Goal: Information Seeking & Learning: Find specific fact

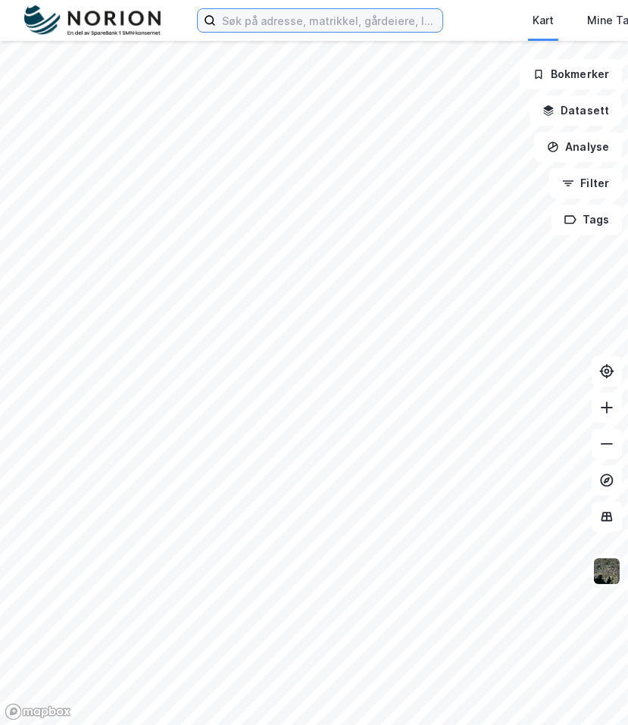
click at [275, 17] on input at bounding box center [329, 20] width 226 height 23
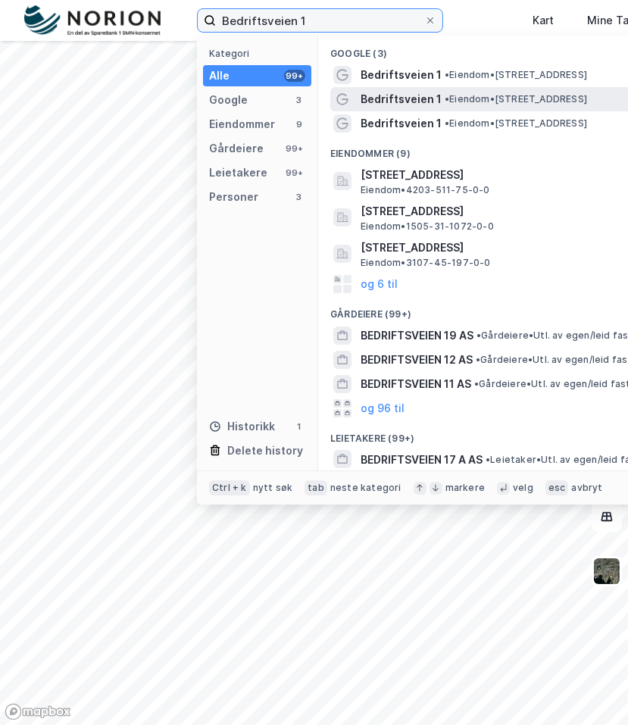
type input "Bedriftsveien 1"
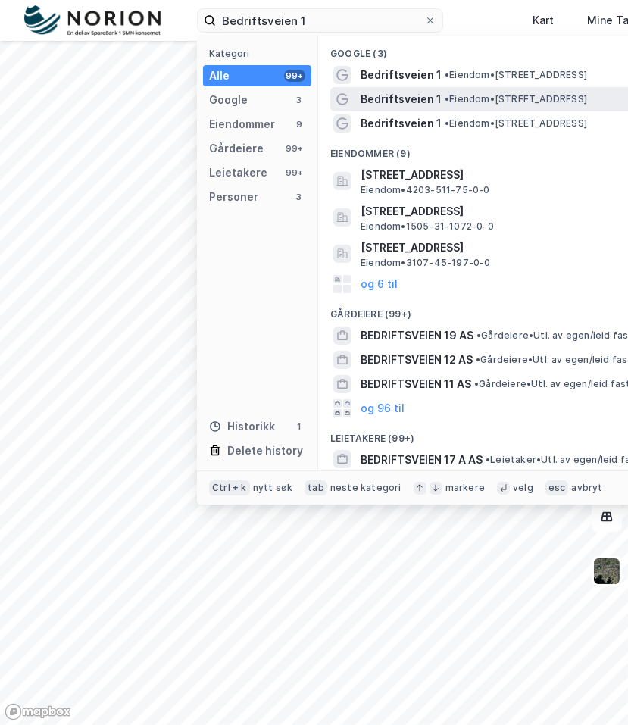
click at [384, 98] on span "Bedriftsveien 1" at bounding box center [401, 99] width 81 height 18
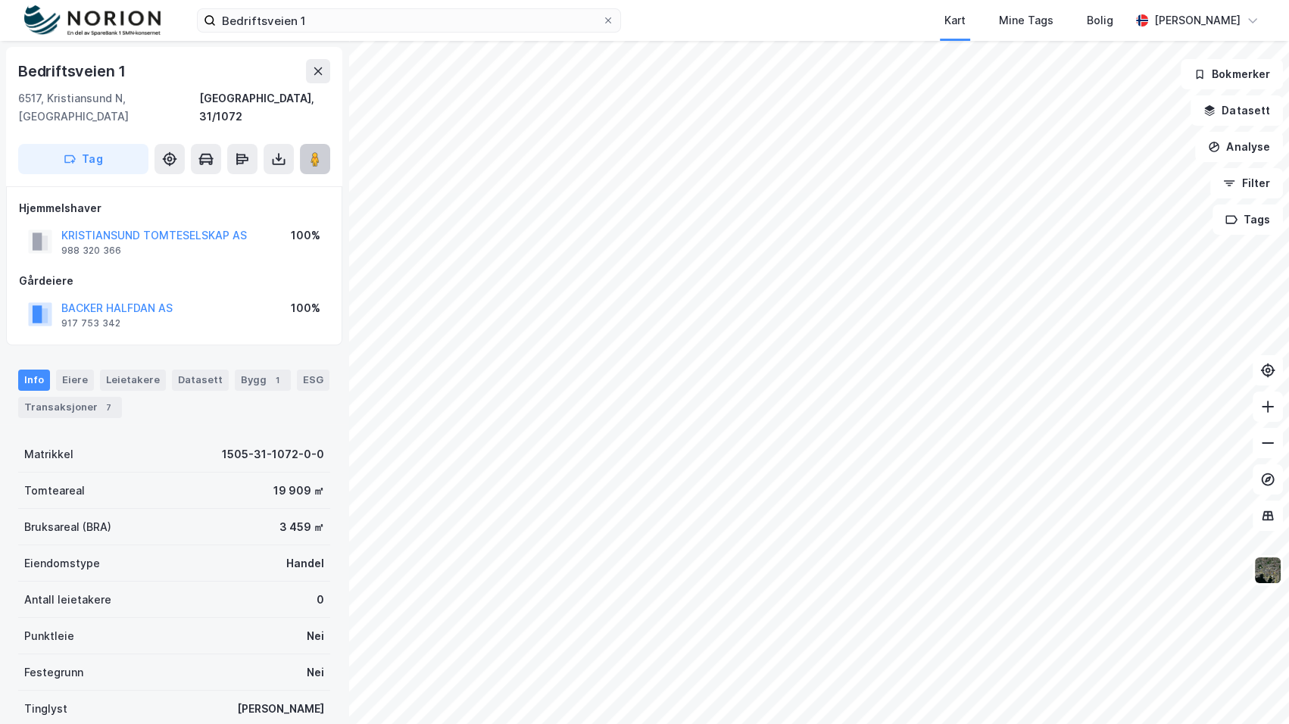
click at [323, 144] on button at bounding box center [315, 159] width 30 height 30
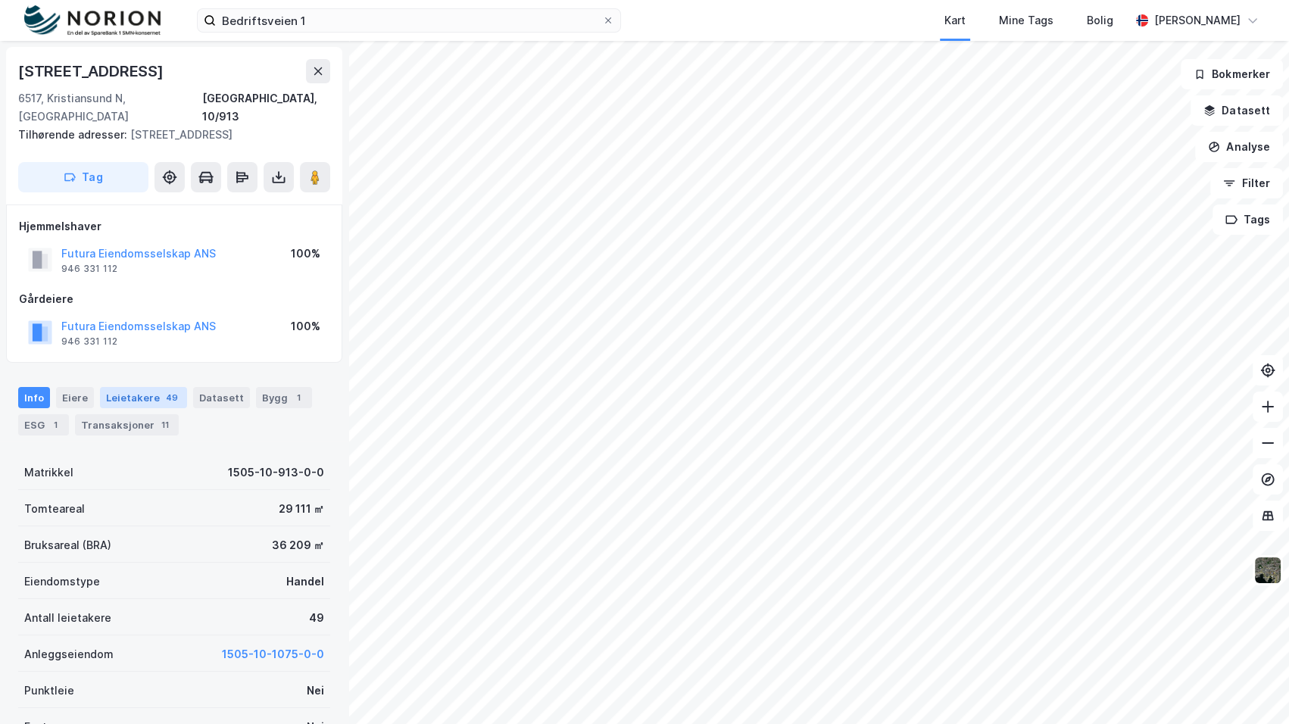
click at [163, 390] on div "49" at bounding box center [172, 397] width 18 height 15
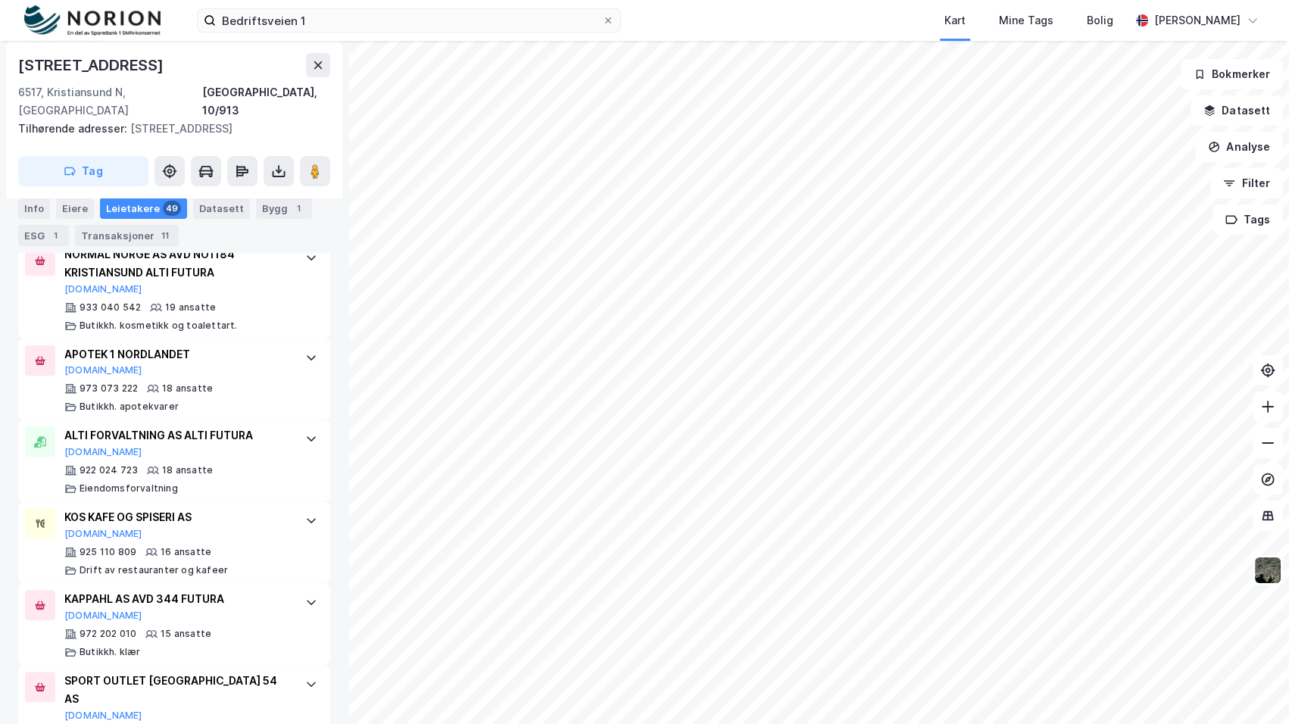
scroll to position [773, 0]
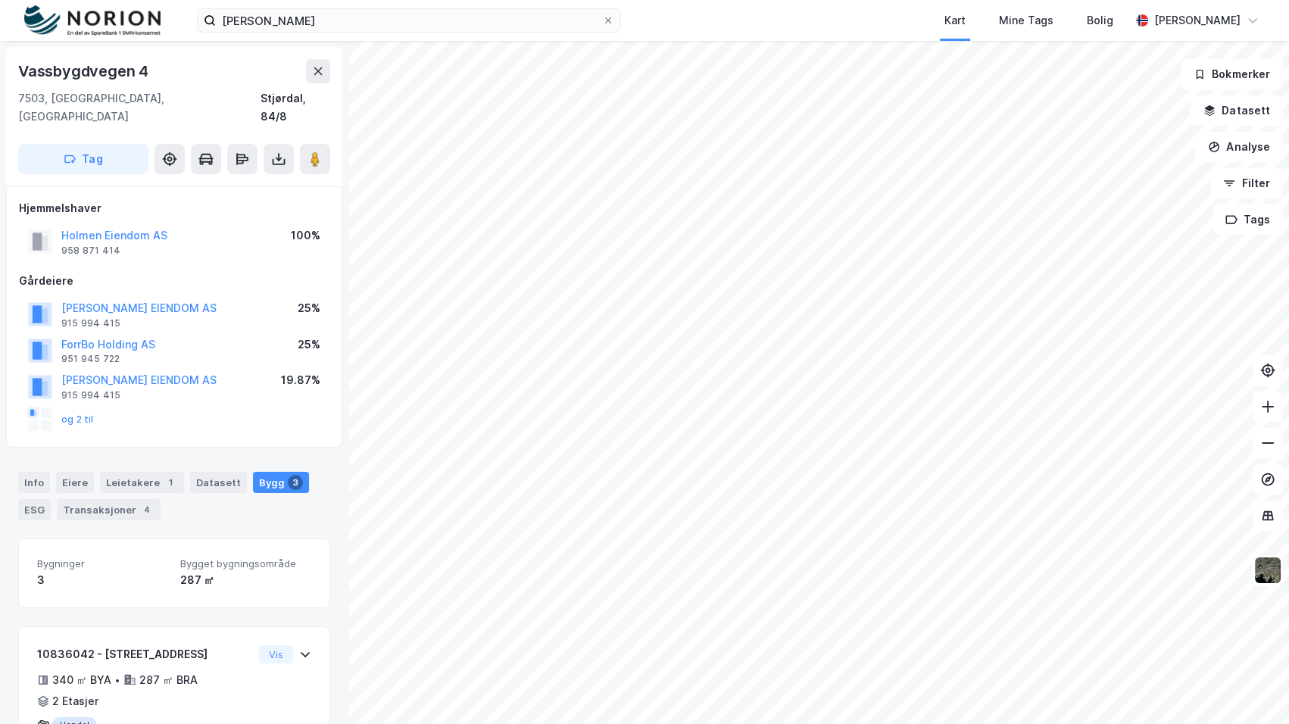
scroll to position [286, 0]
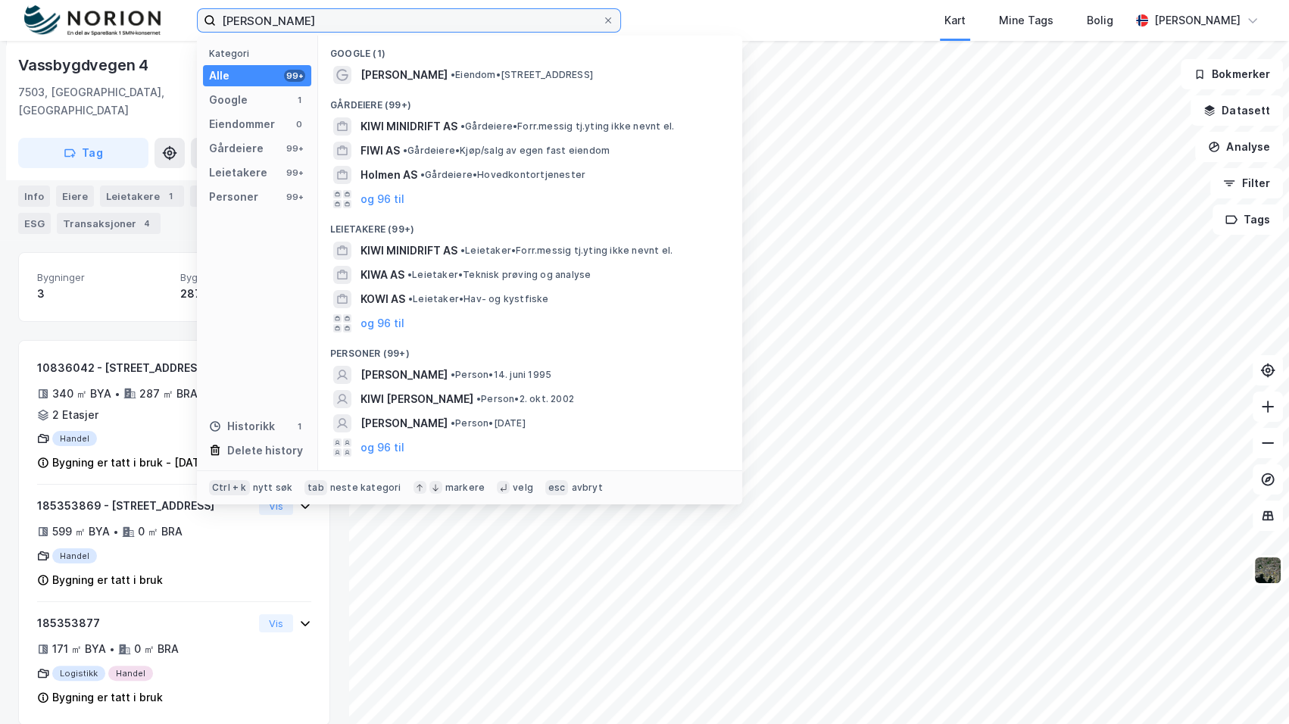
drag, startPoint x: 290, startPoint y: 20, endPoint x: 136, endPoint y: 8, distance: 155.0
click at [136, 8] on div "Kiwi holmen Kategori Alle 99+ Google 1 Eiendommer 0 Gårdeiere 99+ Leietakere 99…" at bounding box center [644, 20] width 1289 height 41
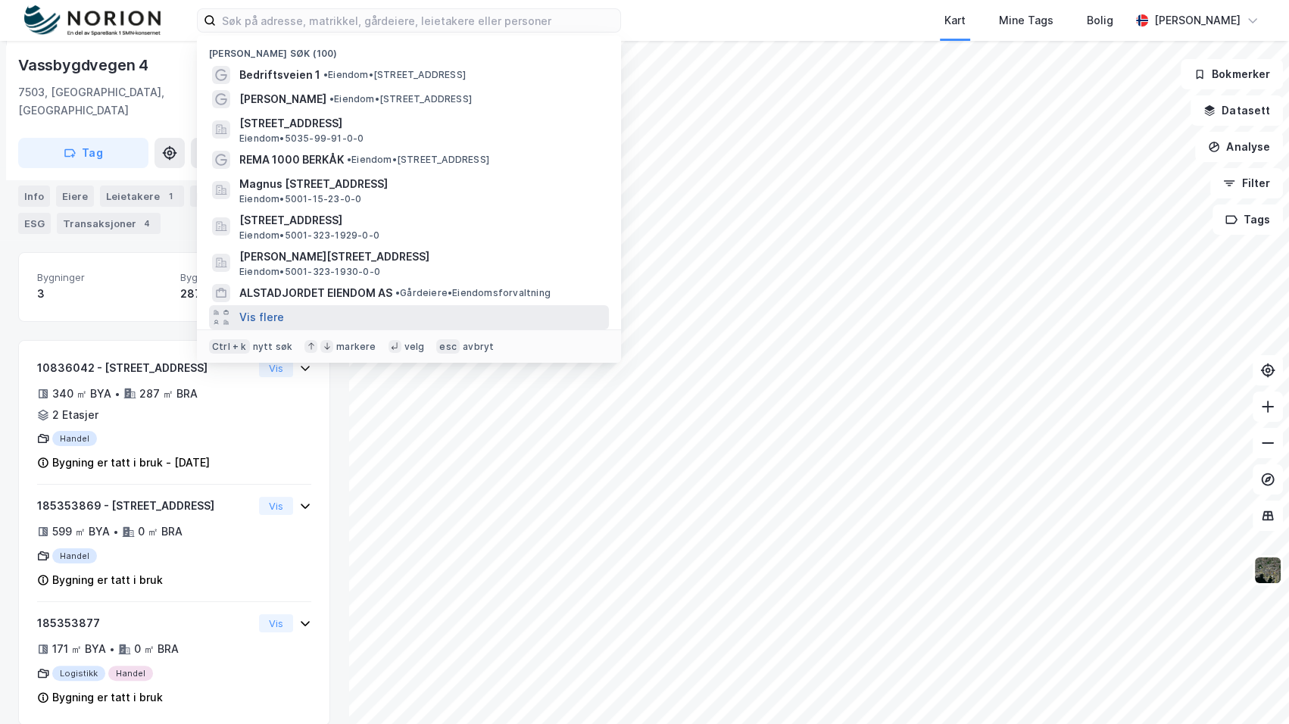
click at [252, 314] on button "Vis flere" at bounding box center [261, 317] width 45 height 18
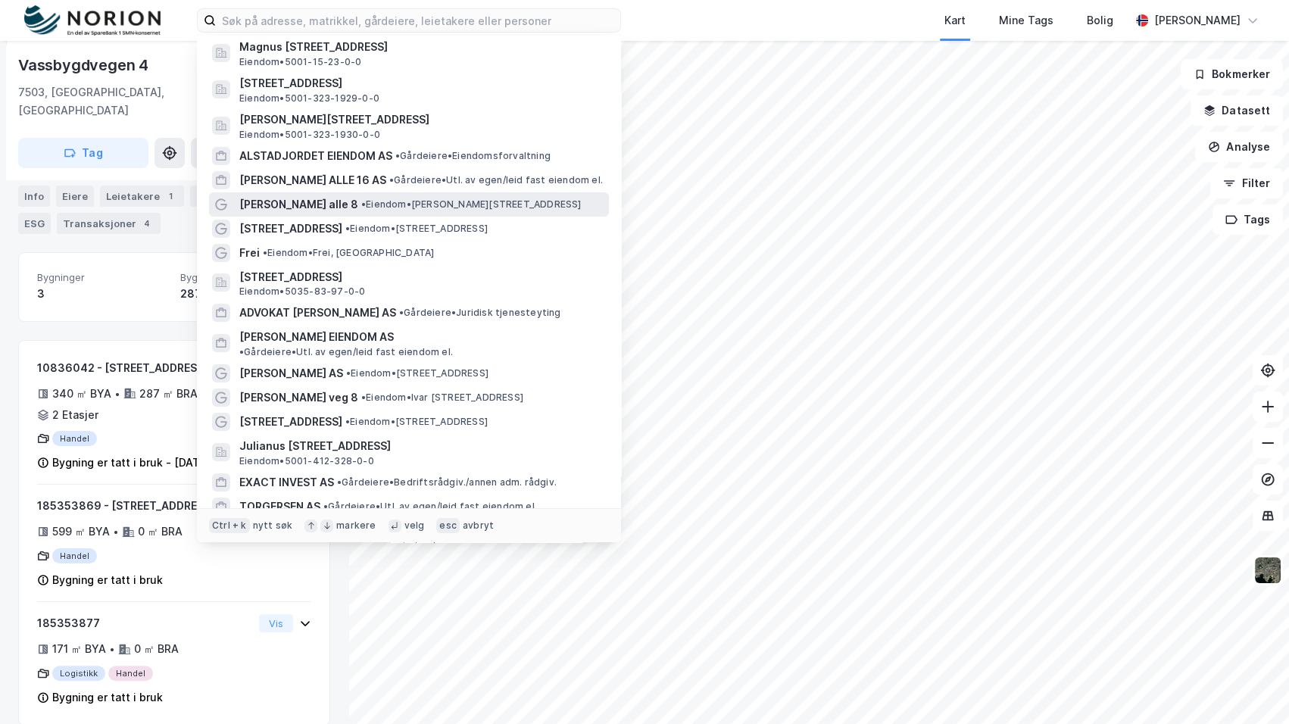
scroll to position [206, 0]
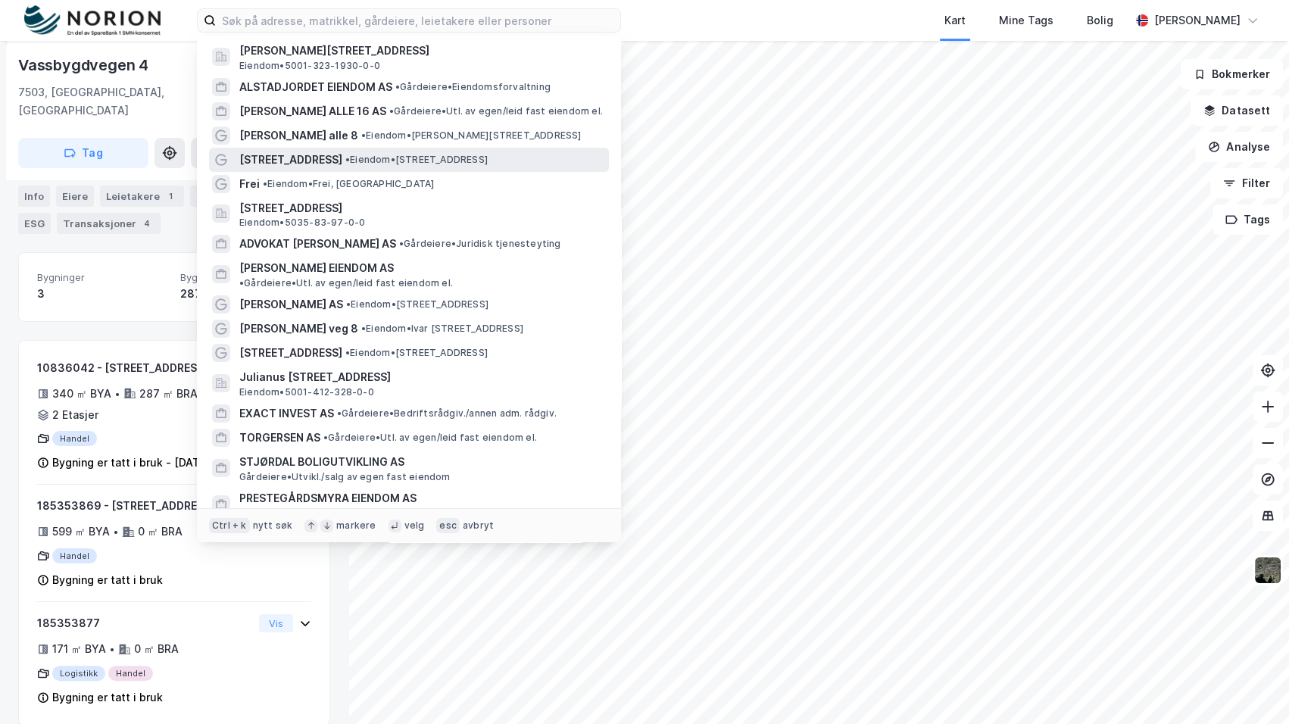
click at [399, 154] on span "• Eiendom • Lunvikveien 42, 6523 Frei" at bounding box center [416, 160] width 142 height 12
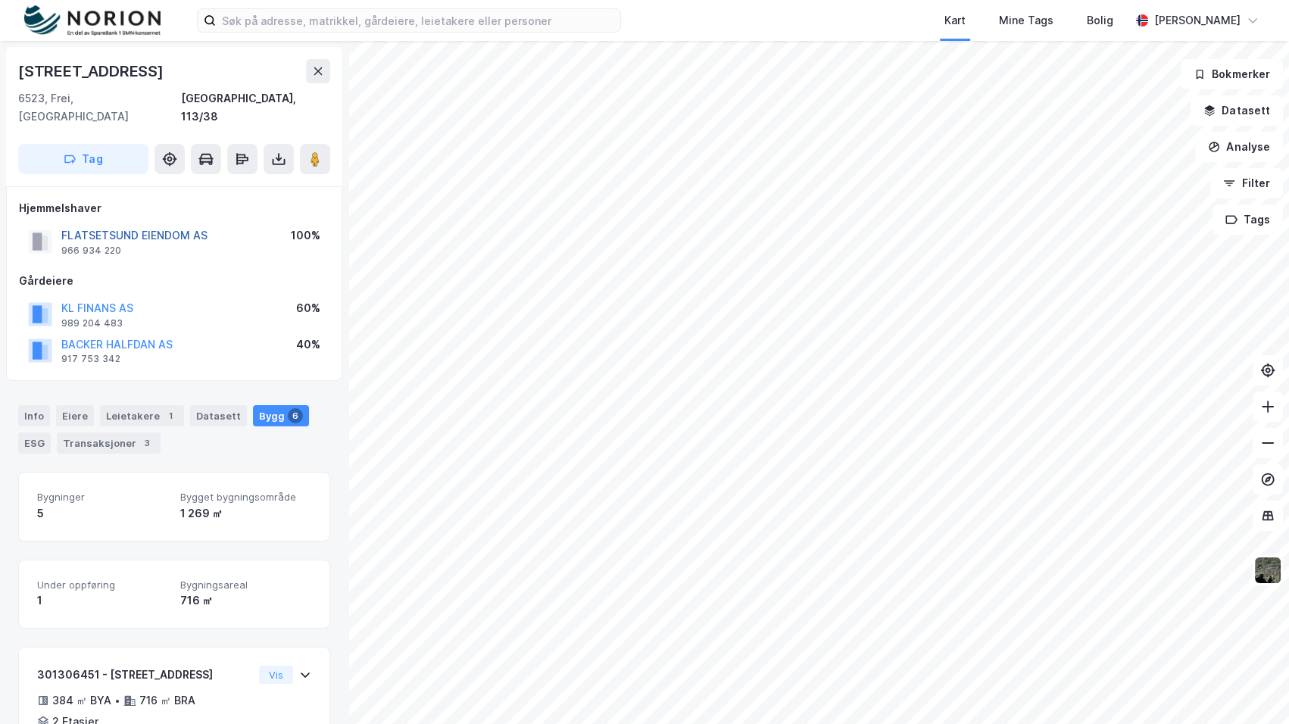
click at [0, 0] on button "FLATSETSUND EIENDOM AS" at bounding box center [0, 0] width 0 height 0
click at [32, 405] on div "Info" at bounding box center [34, 415] width 32 height 21
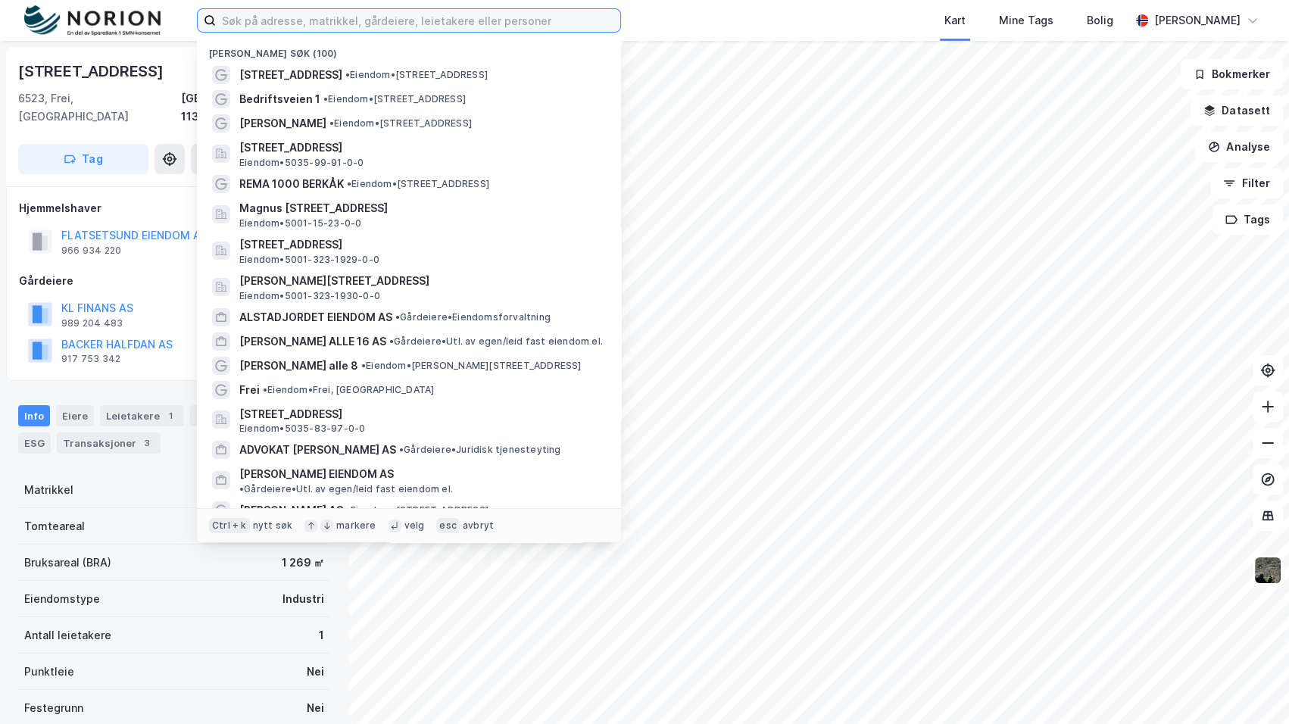
click at [496, 17] on input at bounding box center [418, 20] width 404 height 23
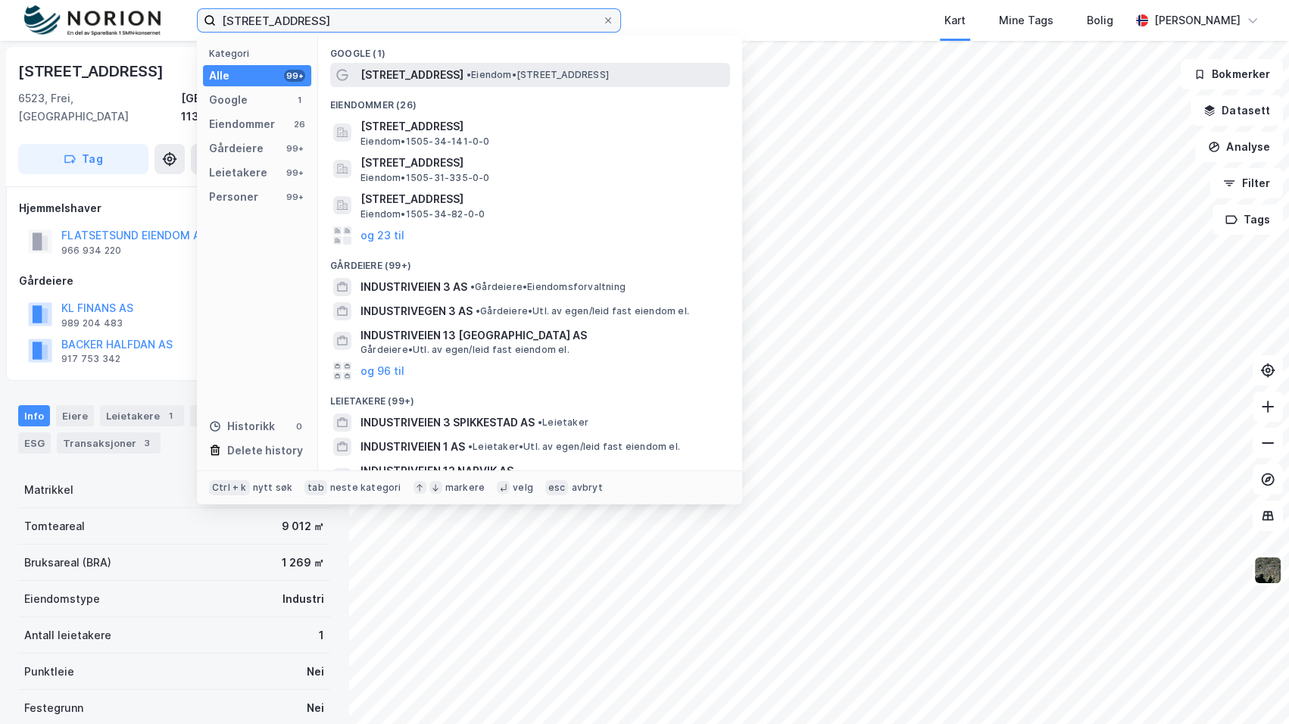
type input "industriveien 3 kristiansund"
click at [489, 72] on span "• Eiendom • Industriveien 3, 6517 Kristiansund" at bounding box center [538, 75] width 142 height 12
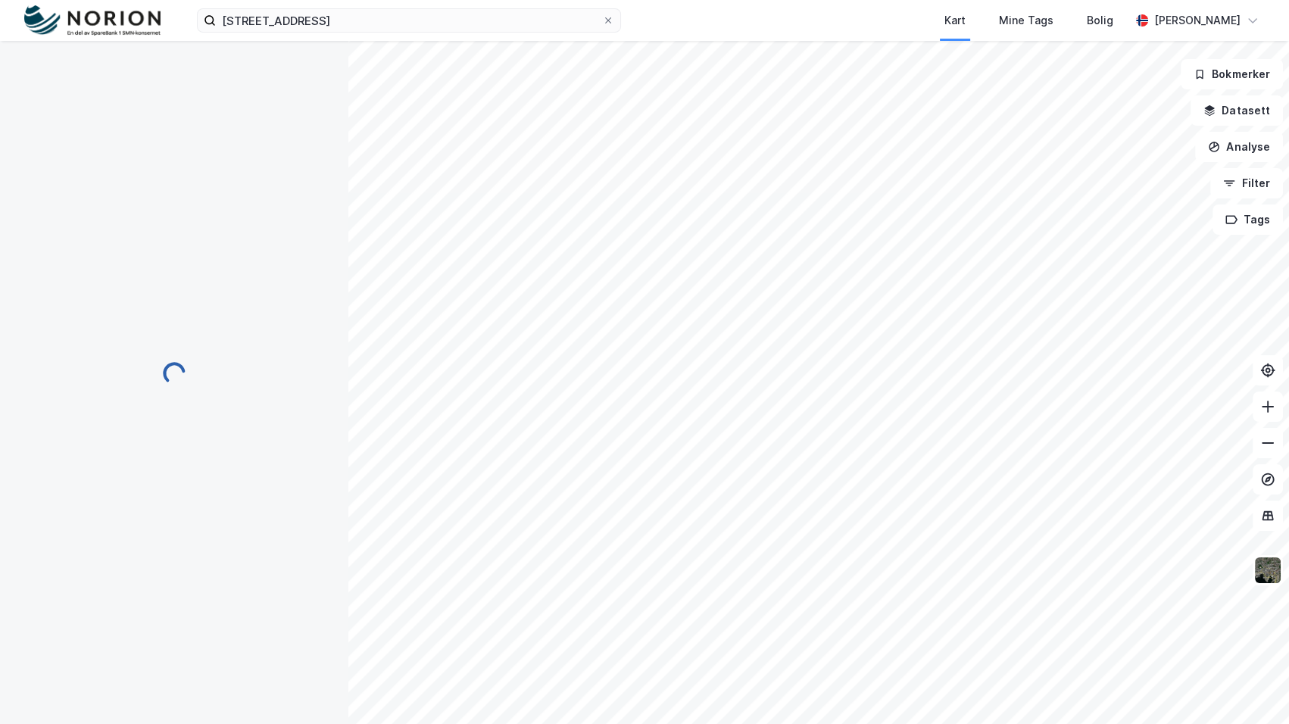
scroll to position [2, 0]
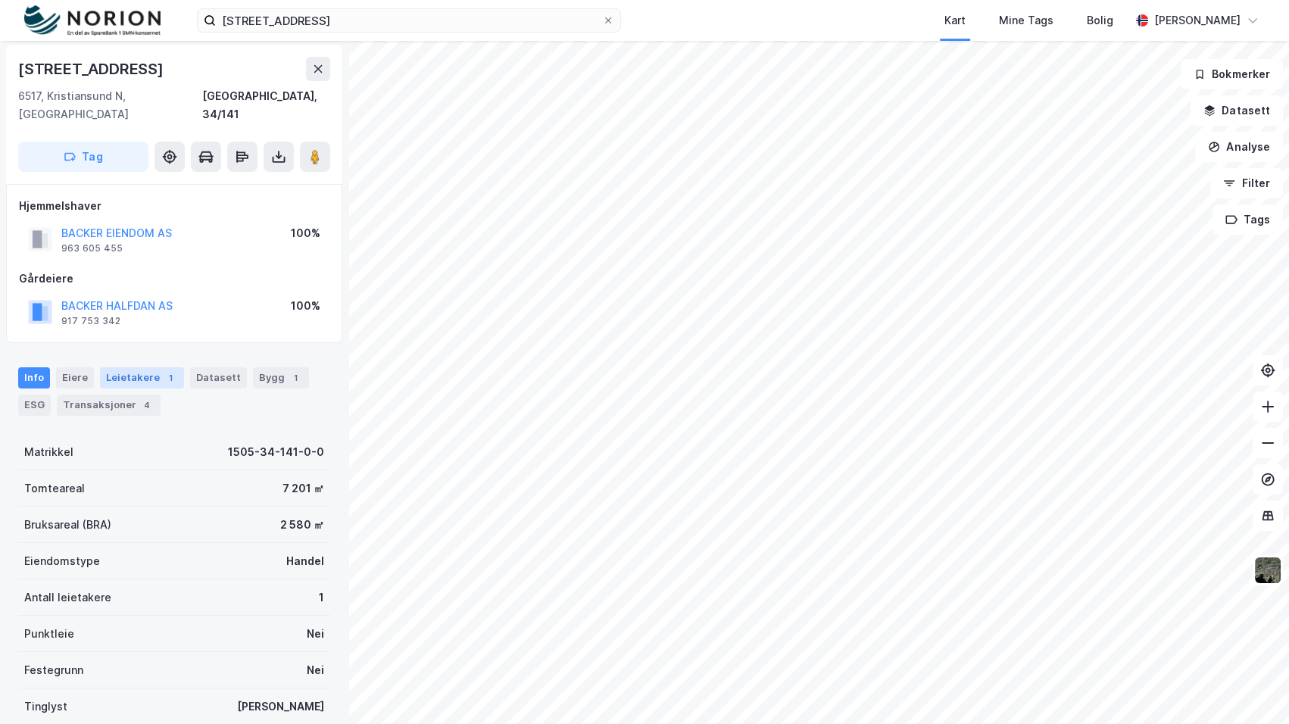
click at [136, 367] on div "Leietakere 1" at bounding box center [142, 377] width 84 height 21
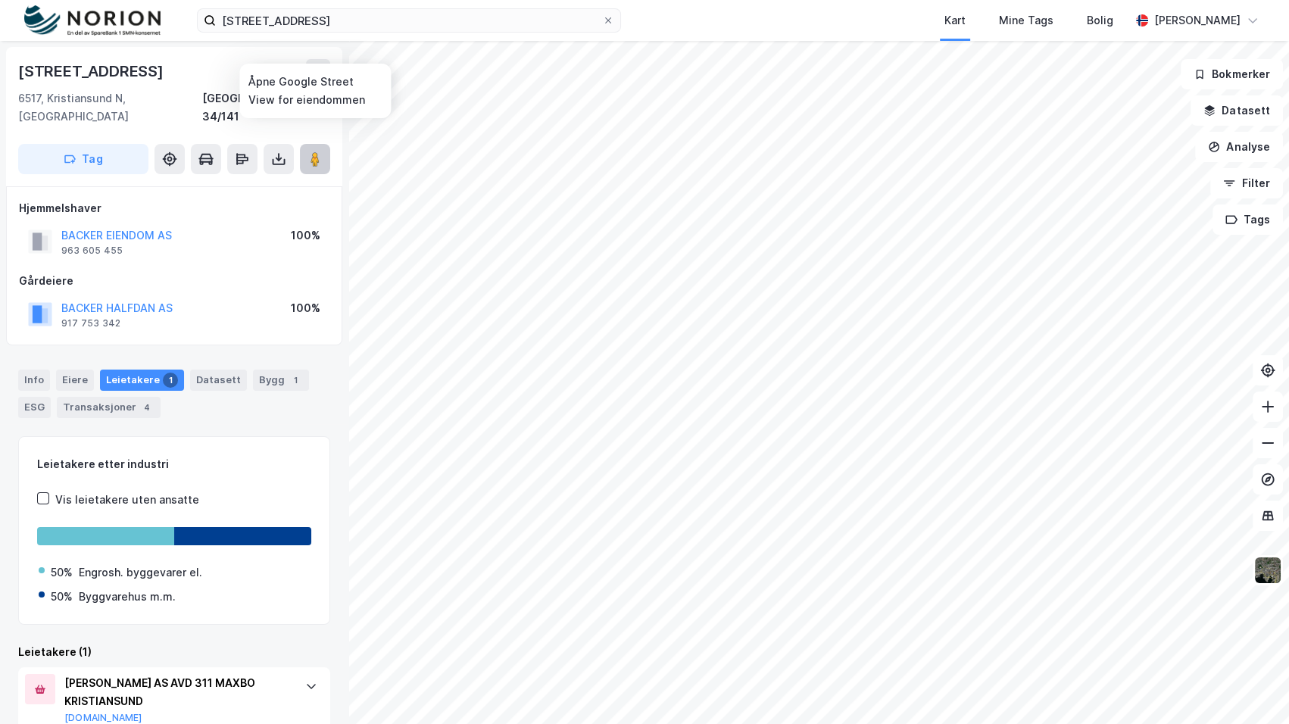
click at [325, 146] on button at bounding box center [315, 159] width 30 height 30
click at [318, 68] on icon at bounding box center [318, 71] width 12 height 12
click at [31, 370] on div "Info" at bounding box center [34, 380] width 32 height 21
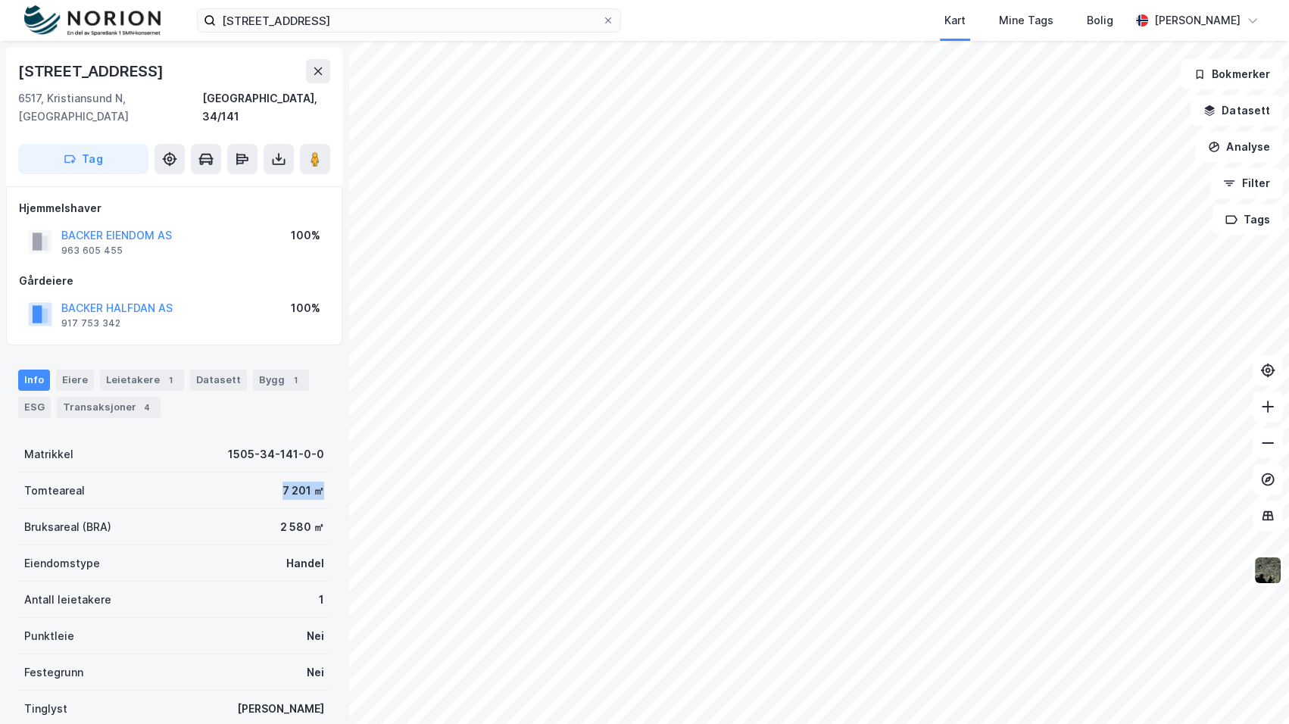
drag, startPoint x: 289, startPoint y: 476, endPoint x: 319, endPoint y: 476, distance: 29.6
click at [319, 476] on div "Tomteareal 7 201 ㎡" at bounding box center [174, 491] width 312 height 36
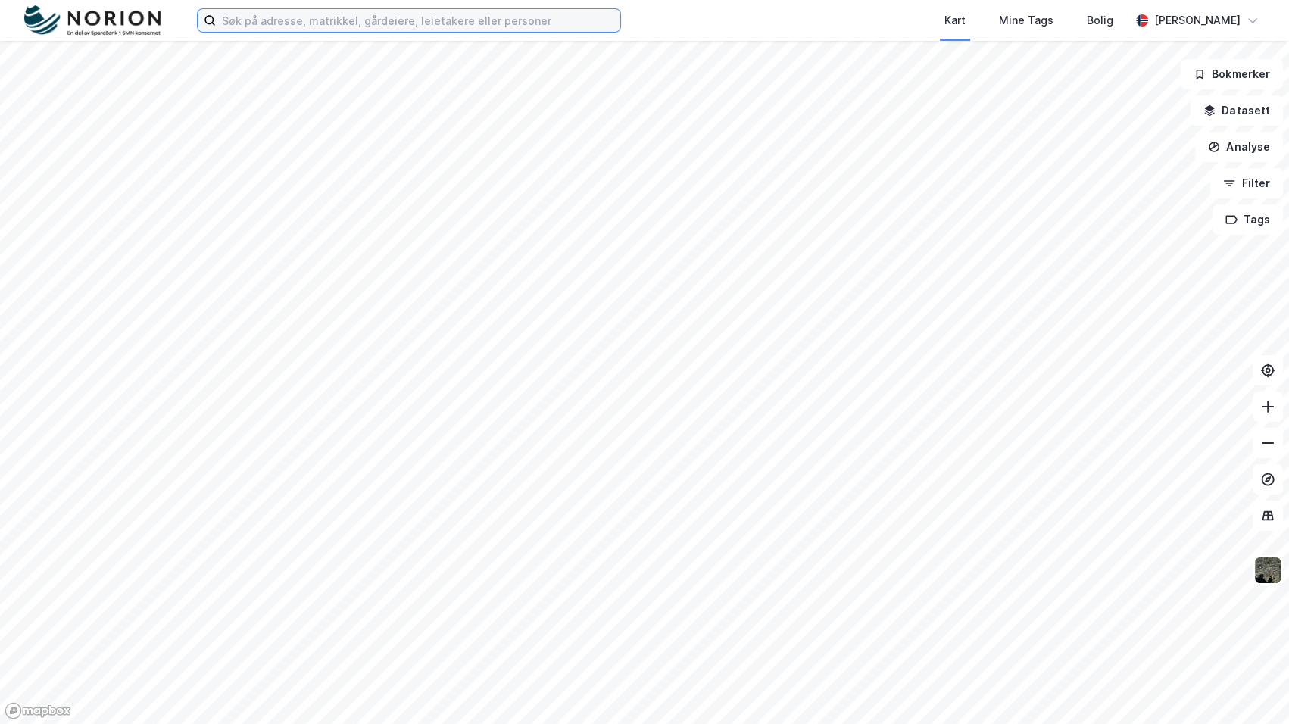
click at [370, 20] on input at bounding box center [418, 20] width 404 height 23
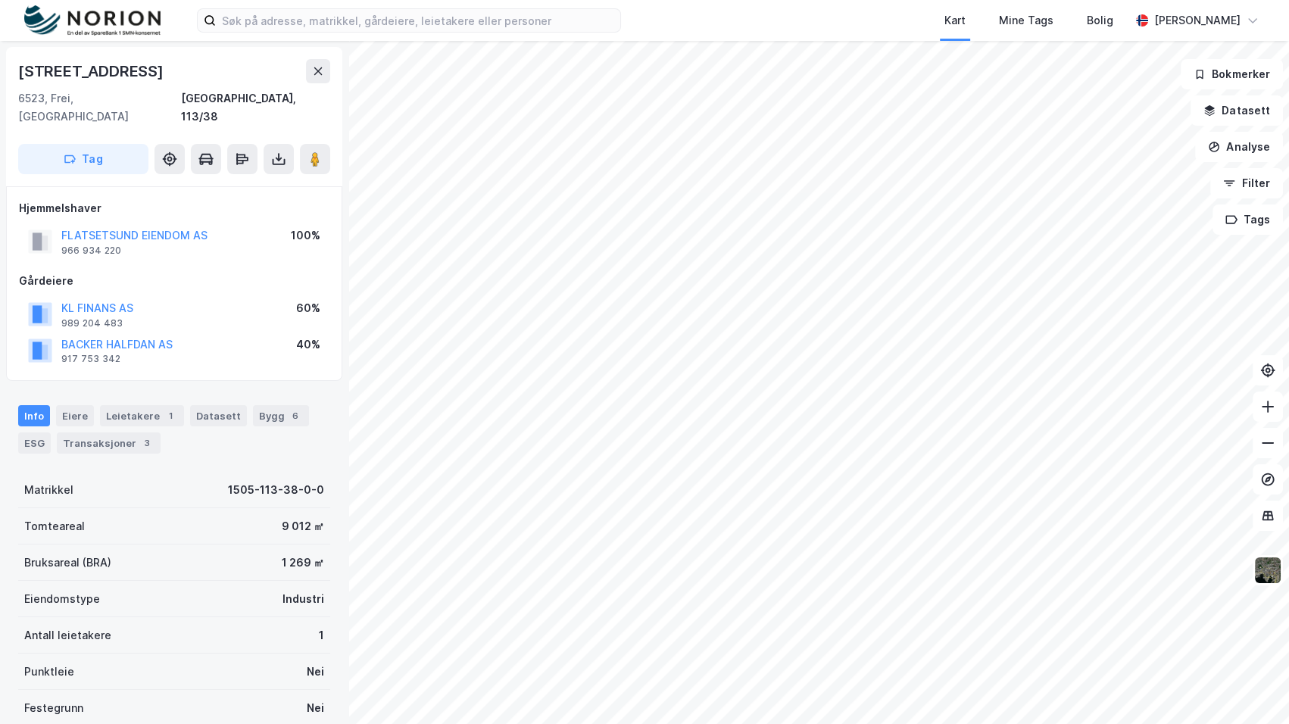
click at [638, 13] on div "Kart Mine Tags Bolig [PERSON_NAME]" at bounding box center [644, 20] width 1289 height 41
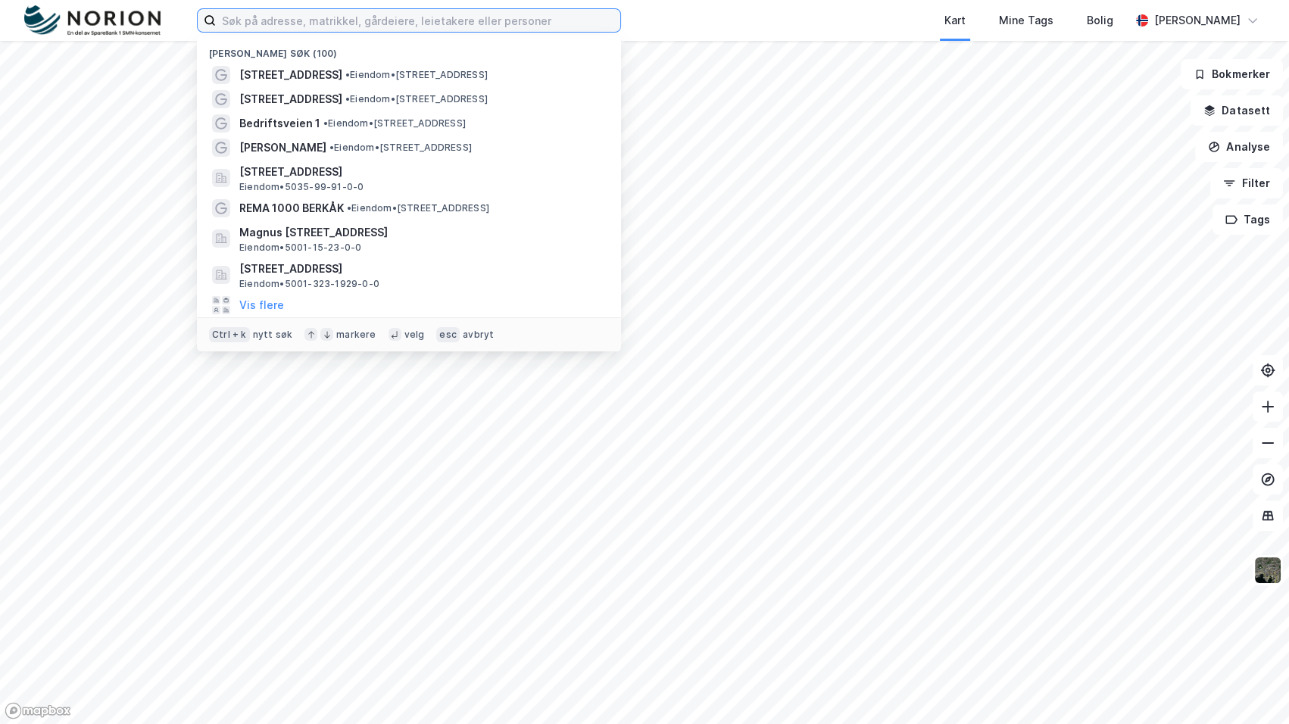
click at [395, 14] on input at bounding box center [418, 20] width 404 height 23
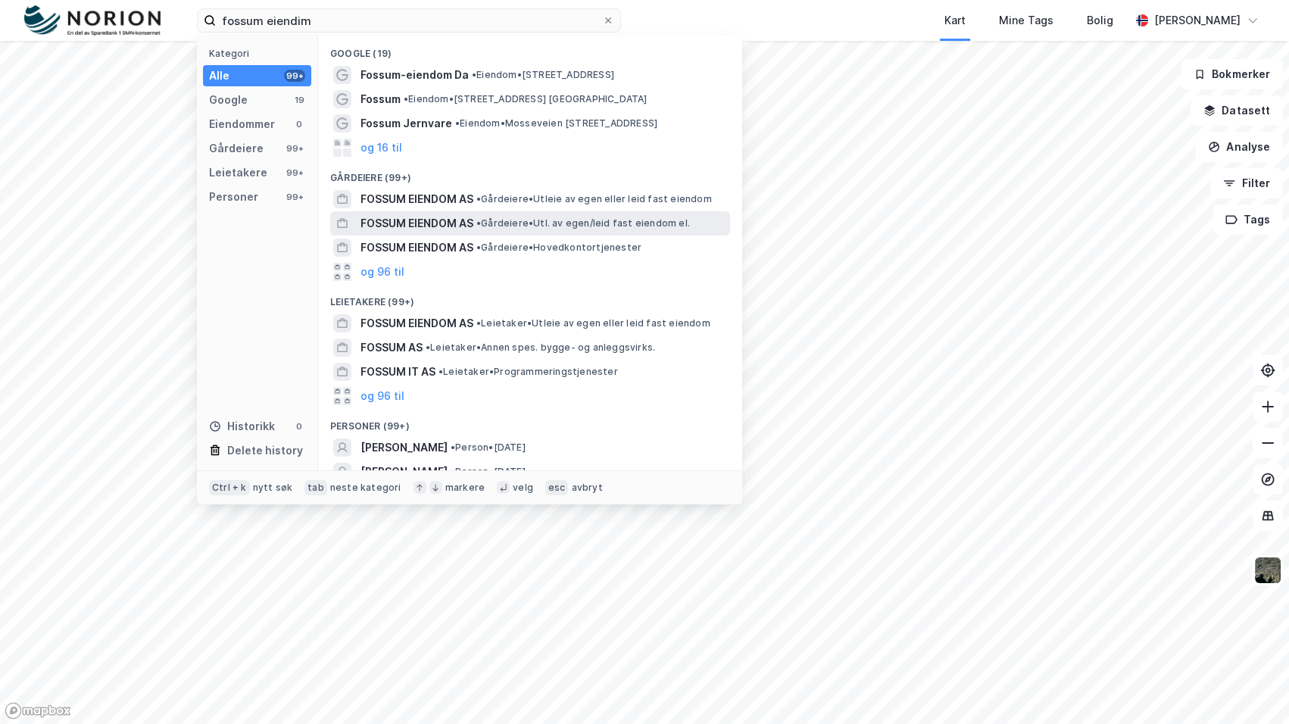
drag, startPoint x: 530, startPoint y: 194, endPoint x: 537, endPoint y: 212, distance: 19.4
click at [537, 212] on div "Google (19) Fossum-eiendom Da • Eiendom • Gnr 82 Bnr 1, 7288 Soknedal Fossum • …" at bounding box center [530, 253] width 424 height 435
click at [542, 220] on span "• Gårdeiere • Utl. av egen/leid fast eiendom el." at bounding box center [583, 223] width 214 height 12
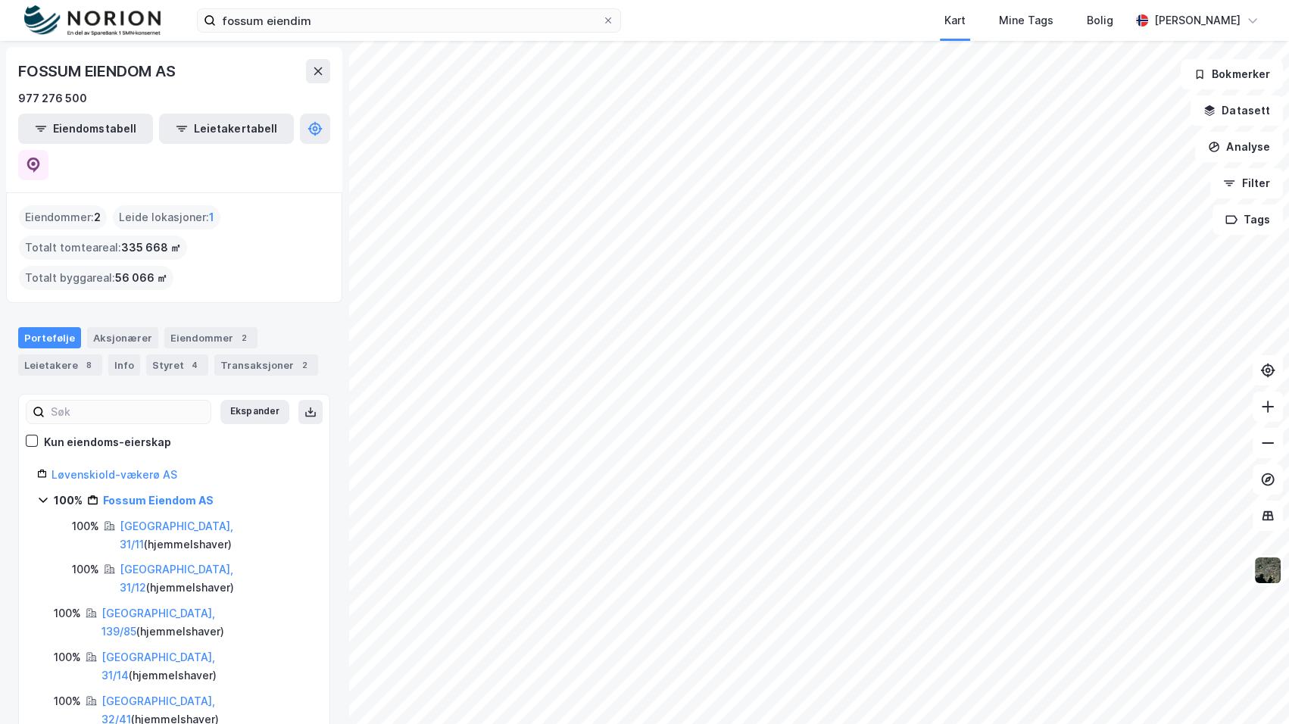
click at [337, 2] on div "fossum eiendim Kart Mine Tags Bolig Mathias Aksnes" at bounding box center [644, 20] width 1289 height 41
click at [341, 9] on input "fossum eiendim" at bounding box center [409, 20] width 386 height 23
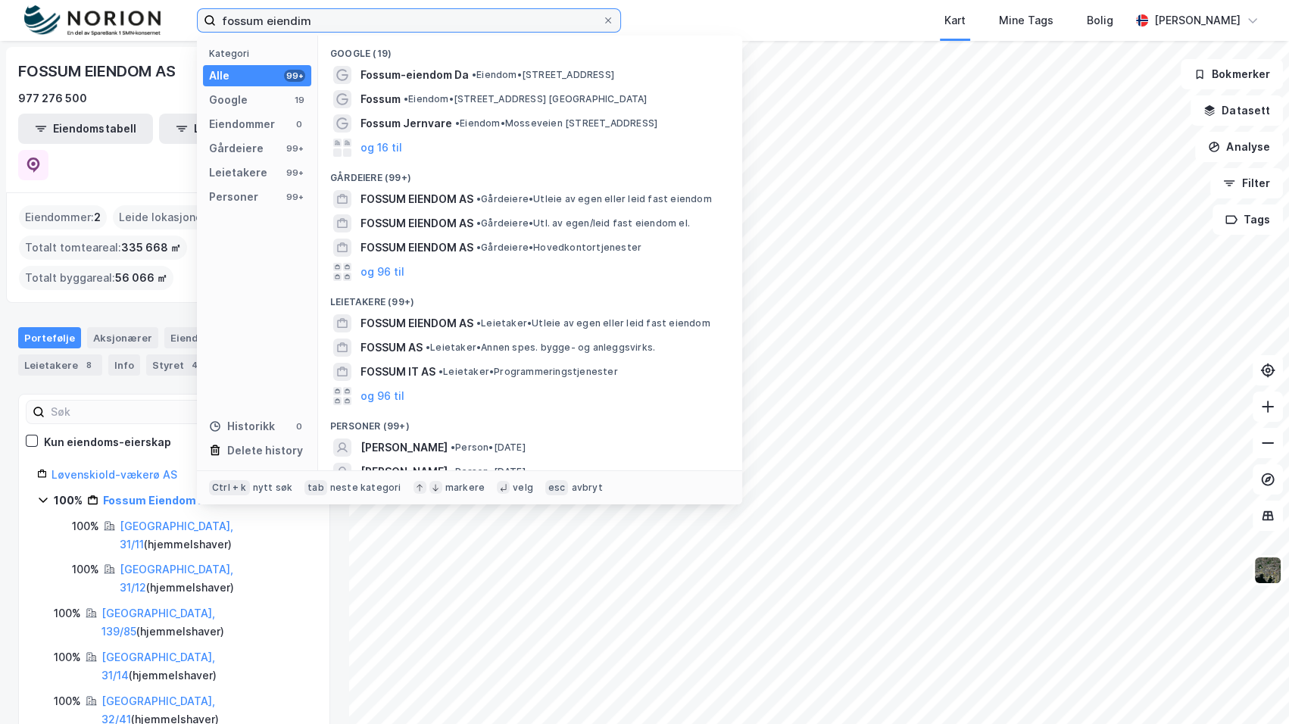
click at [341, 9] on input "fossum eiendim" at bounding box center [409, 20] width 386 height 23
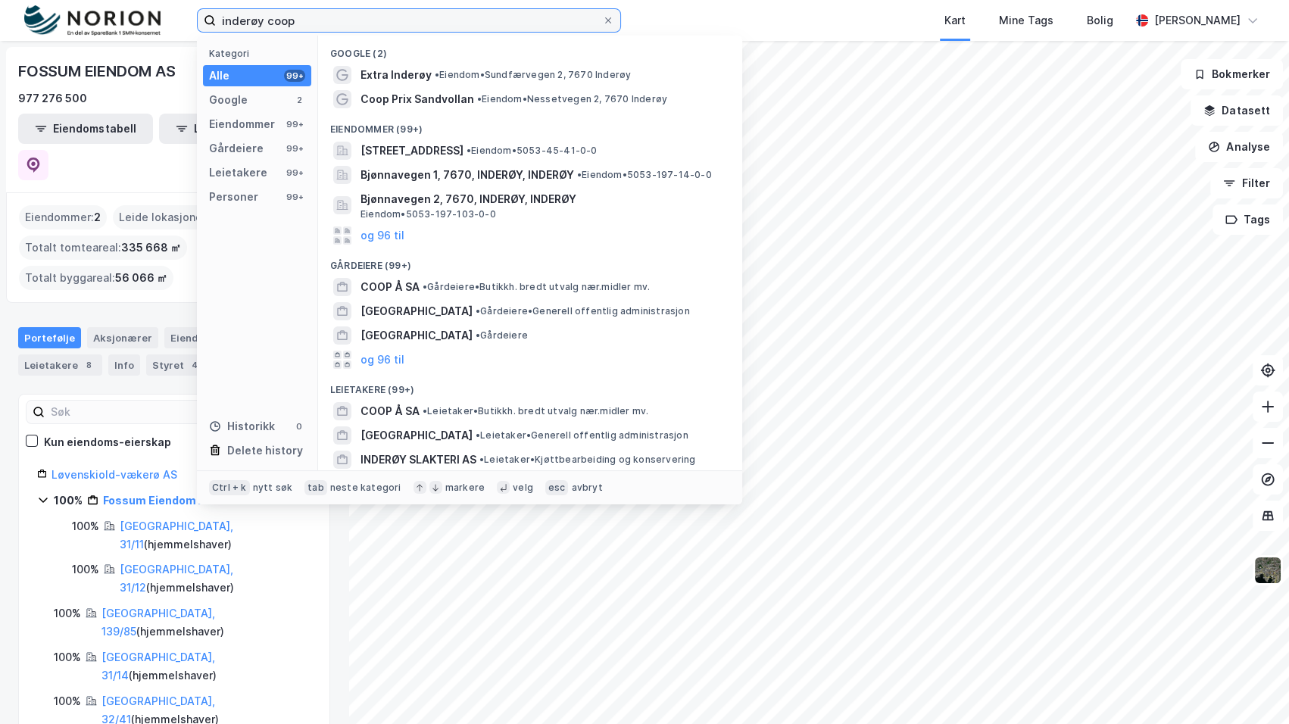
type input "inderøy coop"
click at [462, 69] on span "• Eiendom • Sundfærvegen 2, 7670 Inderøy" at bounding box center [533, 75] width 196 height 12
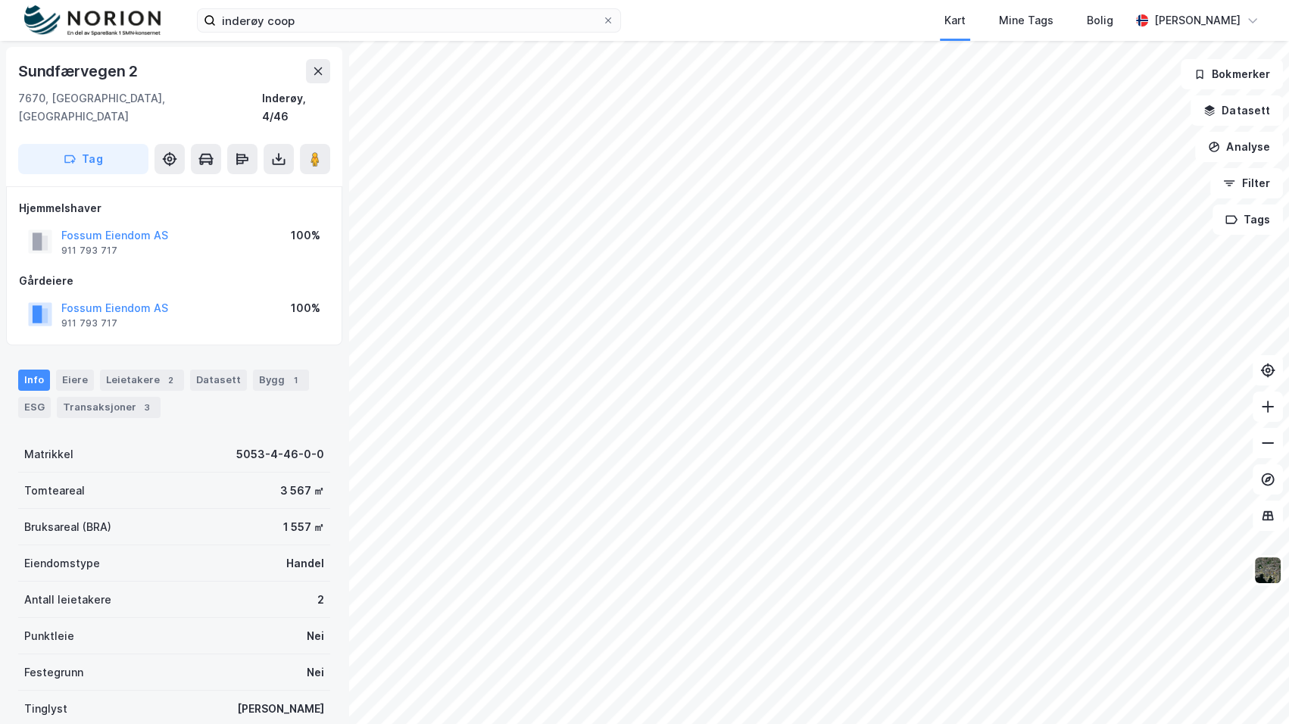
click at [158, 372] on div "Info Eiere Leietakere 2 Datasett Bygg 1 ESG Transaksjoner 3" at bounding box center [174, 394] width 312 height 48
click at [158, 371] on div "Info Eiere Leietakere 2 Datasett Bygg 1 ESG Transaksjoner 3" at bounding box center [174, 394] width 312 height 48
click at [155, 370] on div "Leietakere 2" at bounding box center [142, 380] width 84 height 21
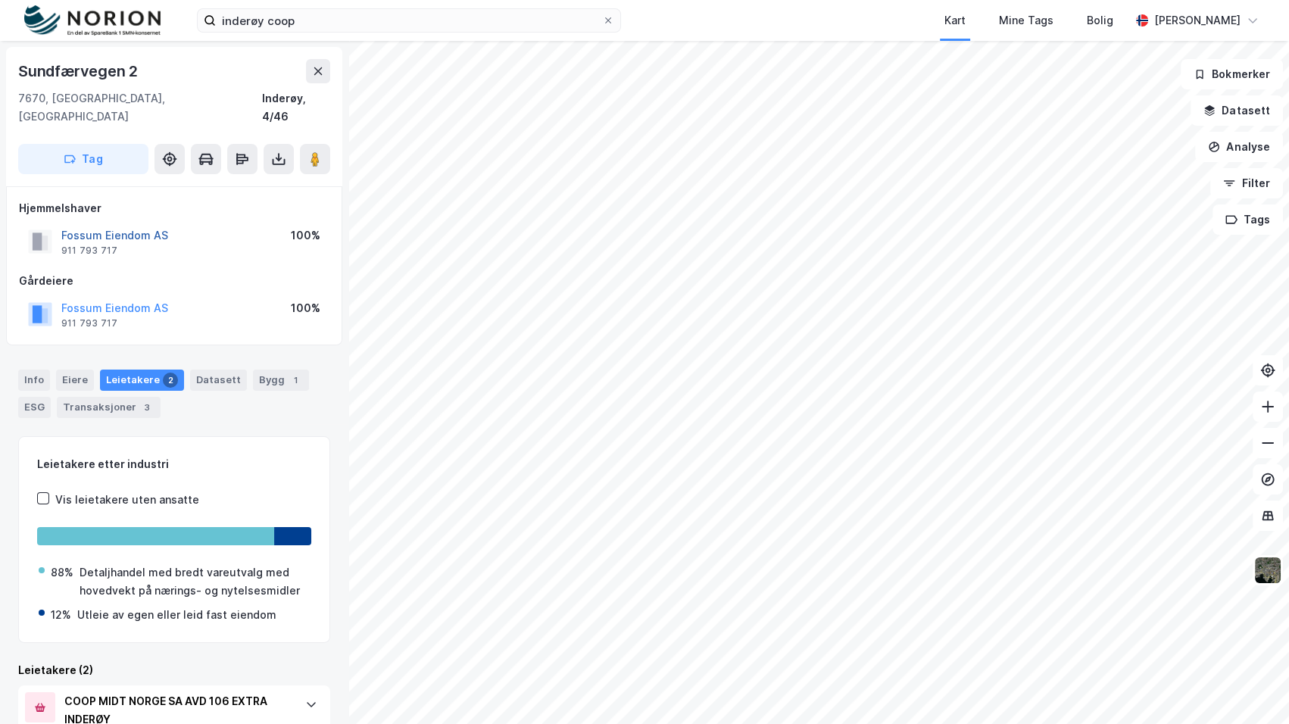
click at [0, 0] on button "Fossum Eiendom AS" at bounding box center [0, 0] width 0 height 0
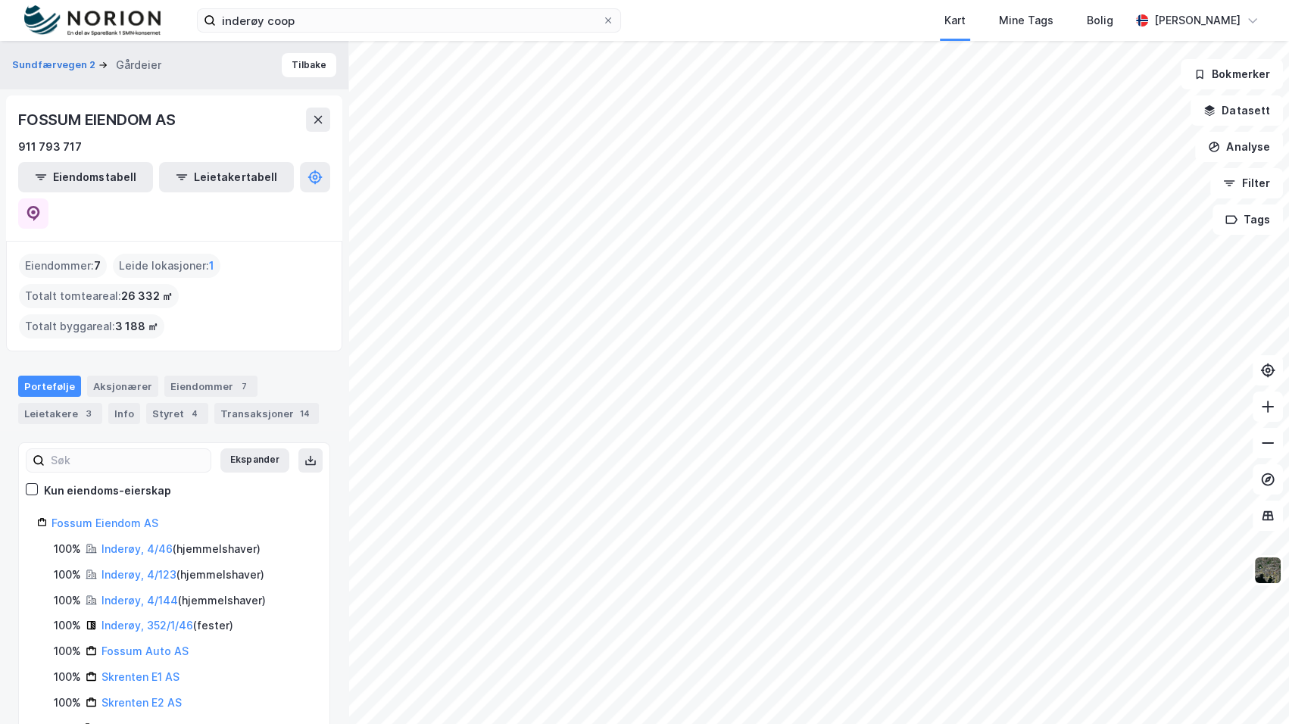
click at [72, 54] on div "Sundfærvegen 2 Gårdeier Tilbake" at bounding box center [174, 65] width 348 height 48
click at [69, 66] on button "Sundfærvegen 2" at bounding box center [55, 65] width 86 height 15
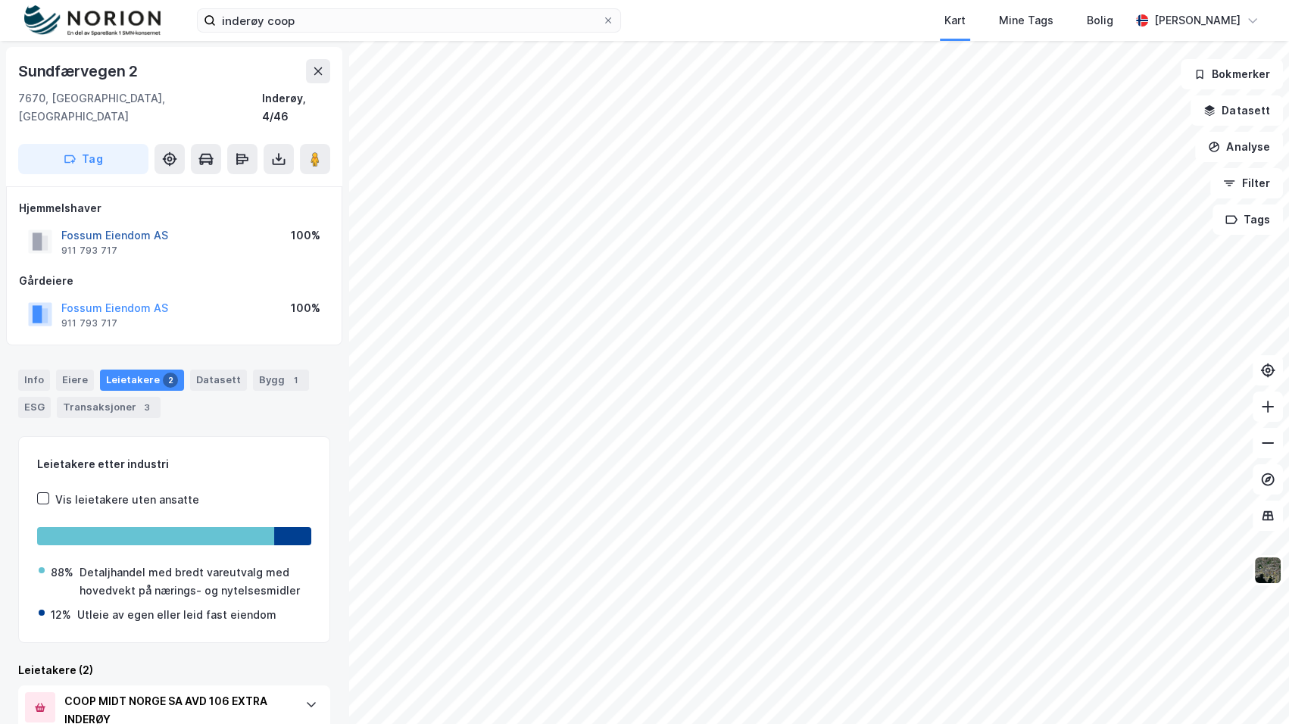
click at [0, 0] on button "Fossum Eiendom AS" at bounding box center [0, 0] width 0 height 0
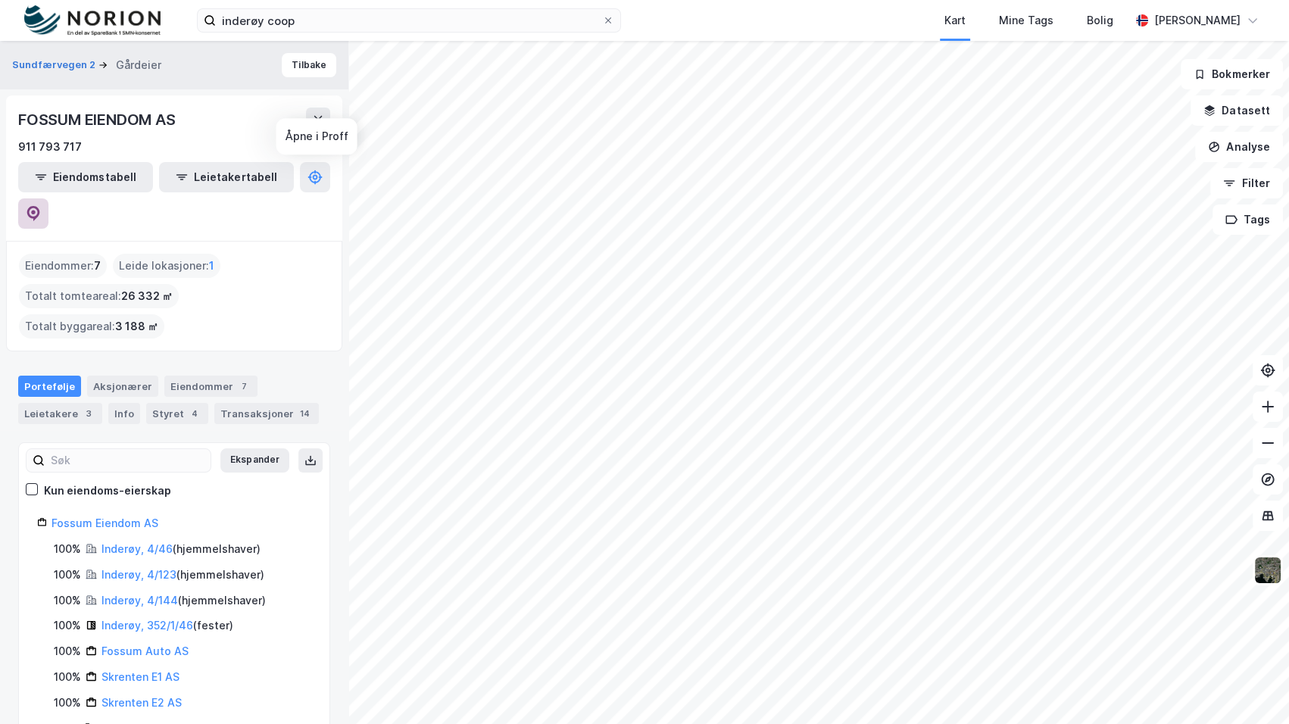
click at [48, 198] on button at bounding box center [33, 213] width 30 height 30
